Goal: Information Seeking & Learning: Learn about a topic

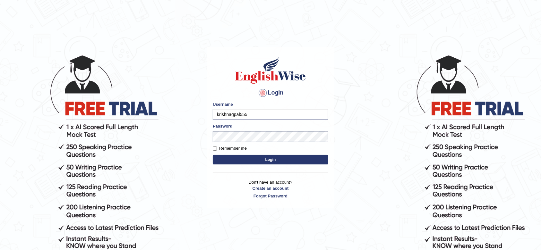
click at [218, 149] on label "Remember me" at bounding box center [230, 148] width 34 height 6
click at [217, 149] on input "Remember me" at bounding box center [215, 149] width 4 height 4
checkbox input "true"
click at [243, 158] on button "Login" at bounding box center [271, 160] width 116 height 10
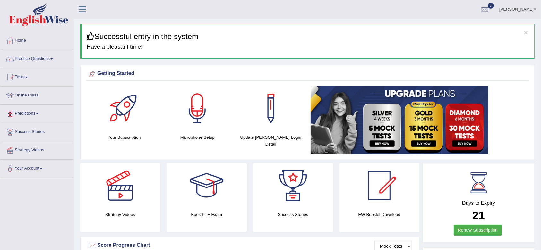
click at [42, 111] on link "Predictions" at bounding box center [36, 113] width 73 height 16
click at [31, 126] on link "Latest Predictions" at bounding box center [42, 129] width 60 height 12
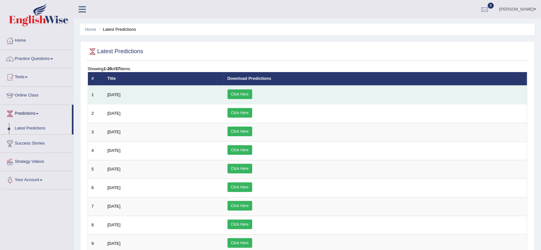
click at [252, 95] on link "Click Here" at bounding box center [240, 95] width 25 height 10
